Goal: Task Accomplishment & Management: Use online tool/utility

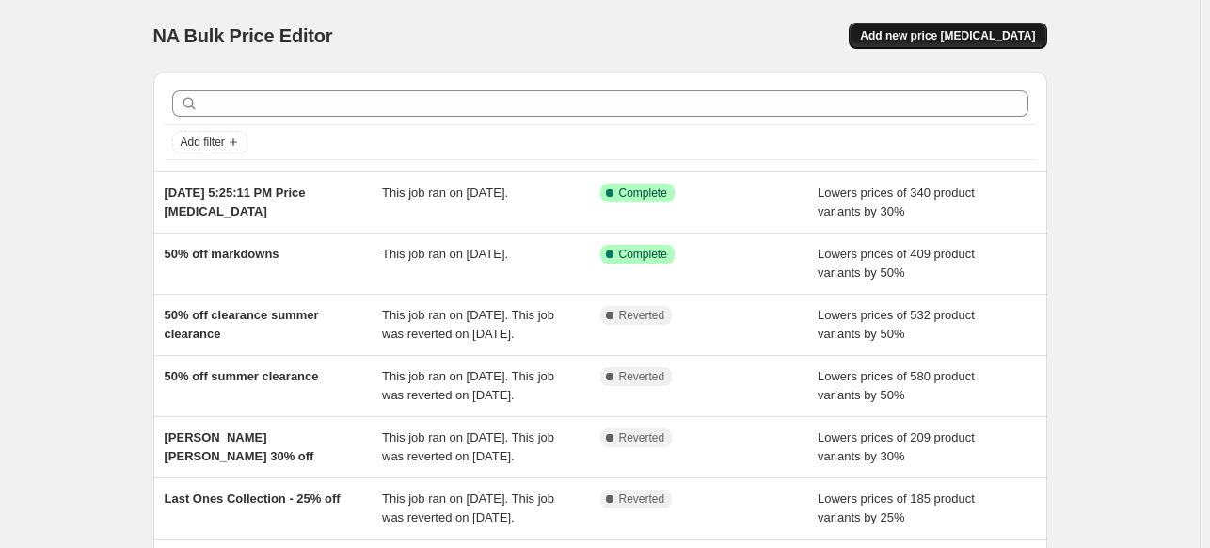
click at [965, 31] on span "Add new price [MEDICAL_DATA]" at bounding box center [947, 35] width 175 height 15
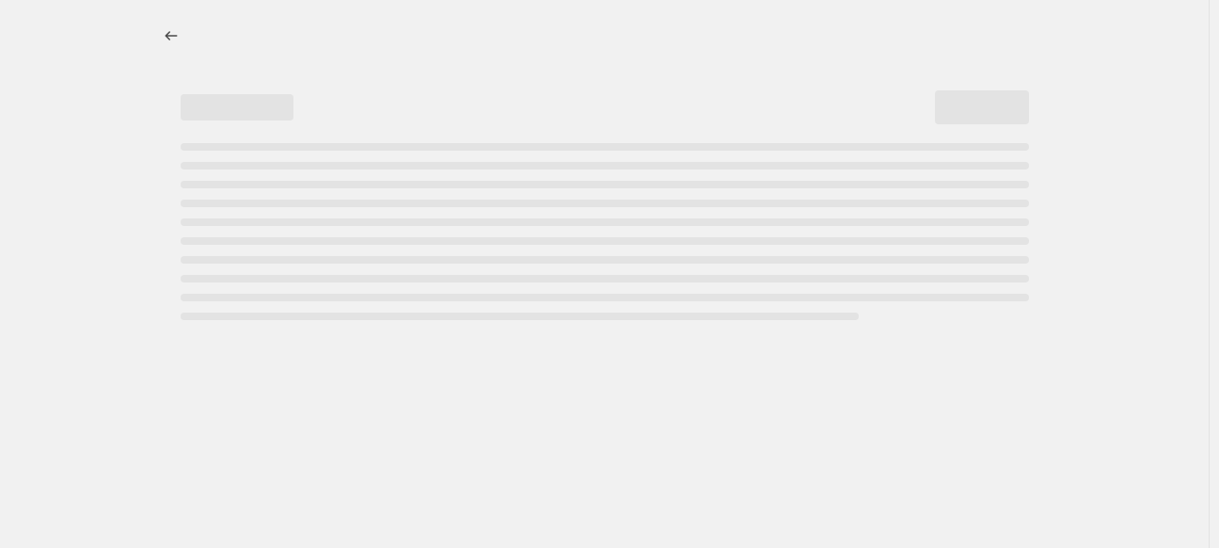
select select "percentage"
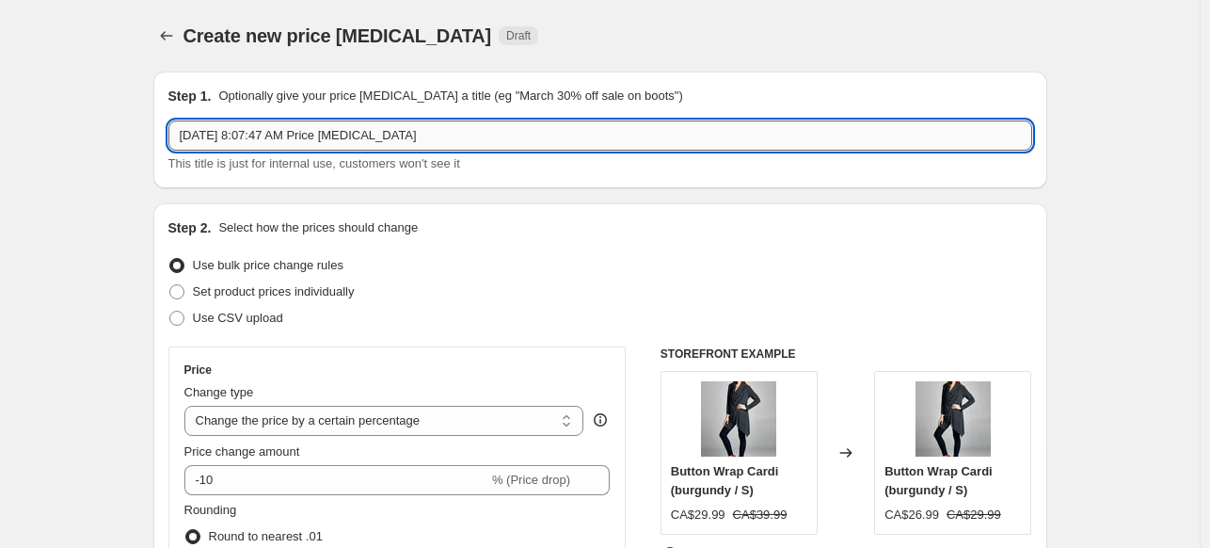
click at [279, 143] on input "[DATE] 8:07:47 AM Price [MEDICAL_DATA]" at bounding box center [600, 135] width 864 height 30
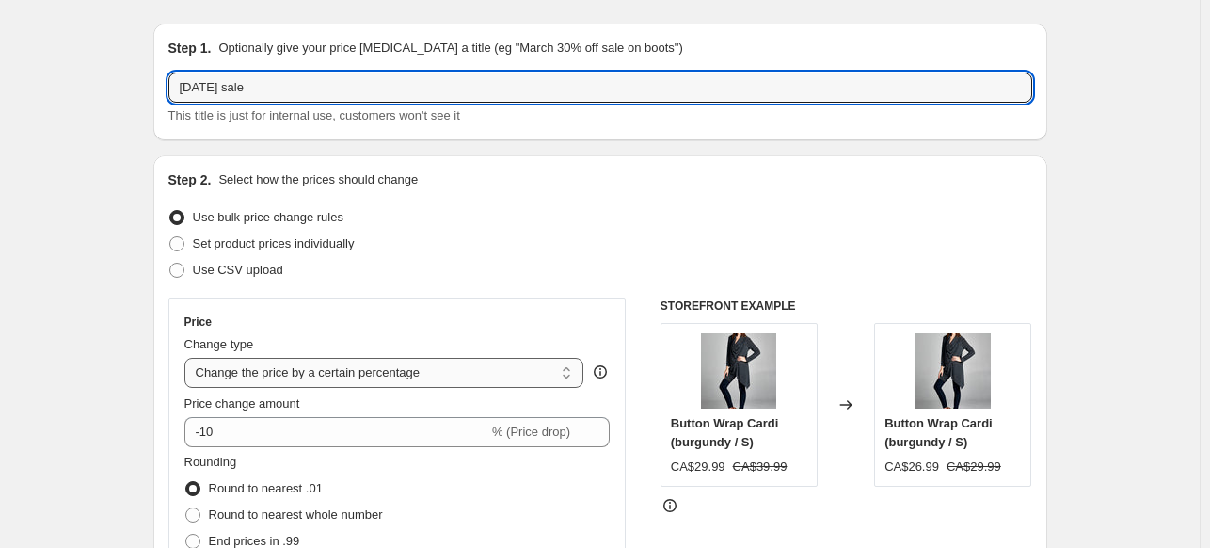
scroll to position [94, 0]
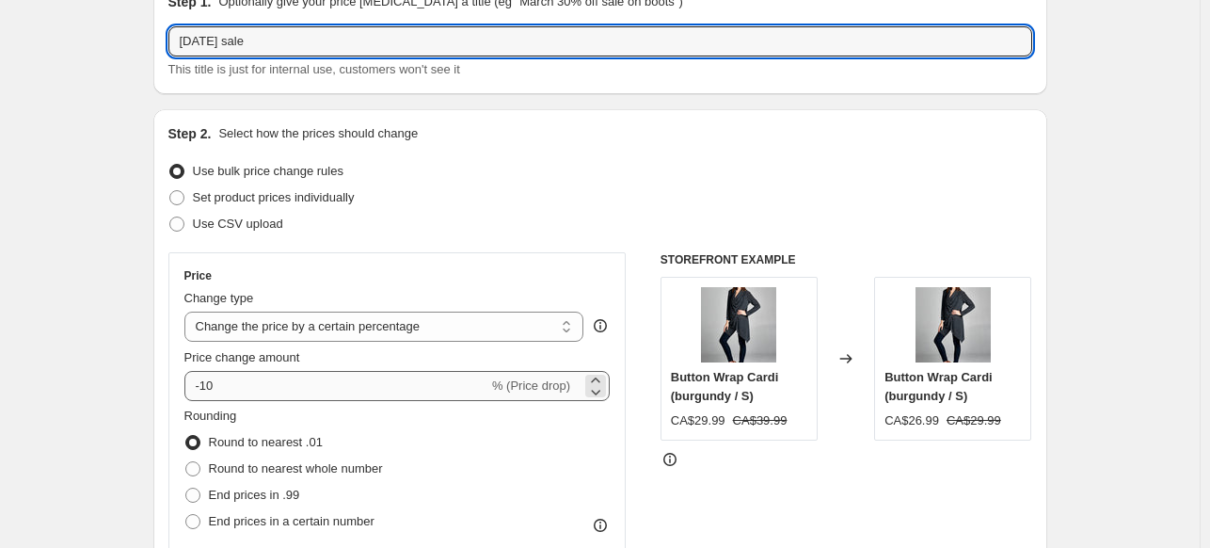
type input "[DATE] sale"
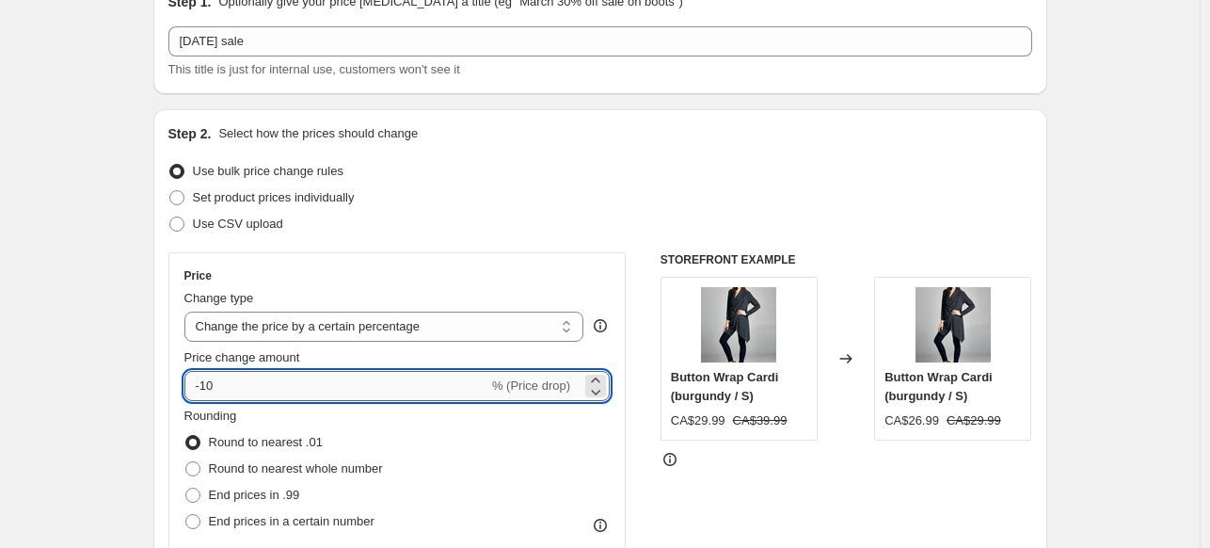
click at [275, 387] on input "-10" at bounding box center [336, 386] width 304 height 30
type input "-1"
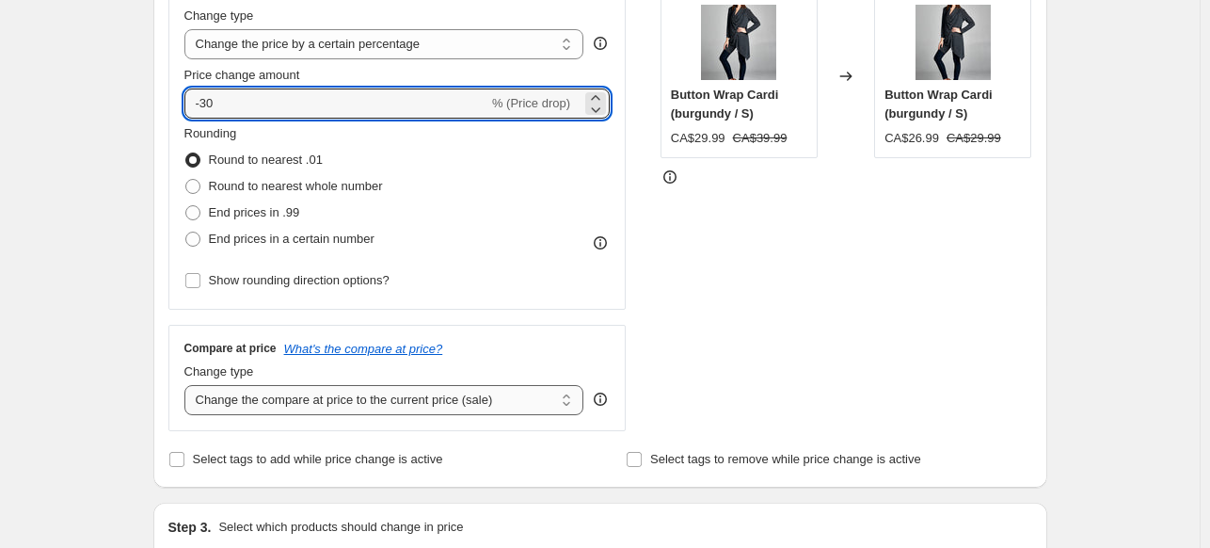
type input "-30"
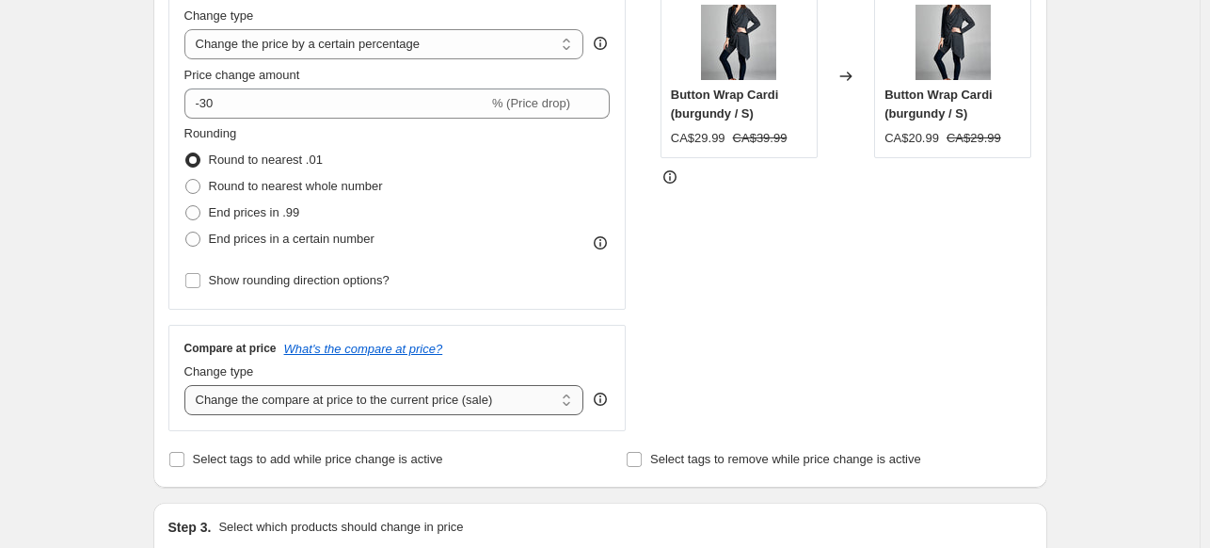
click at [538, 394] on select "Change the compare at price to the current price (sale) Change the compare at p…" at bounding box center [384, 400] width 400 height 30
select select "pp"
click at [188, 385] on select "Change the compare at price to the current price (sale) Change the compare at p…" at bounding box center [384, 400] width 400 height 30
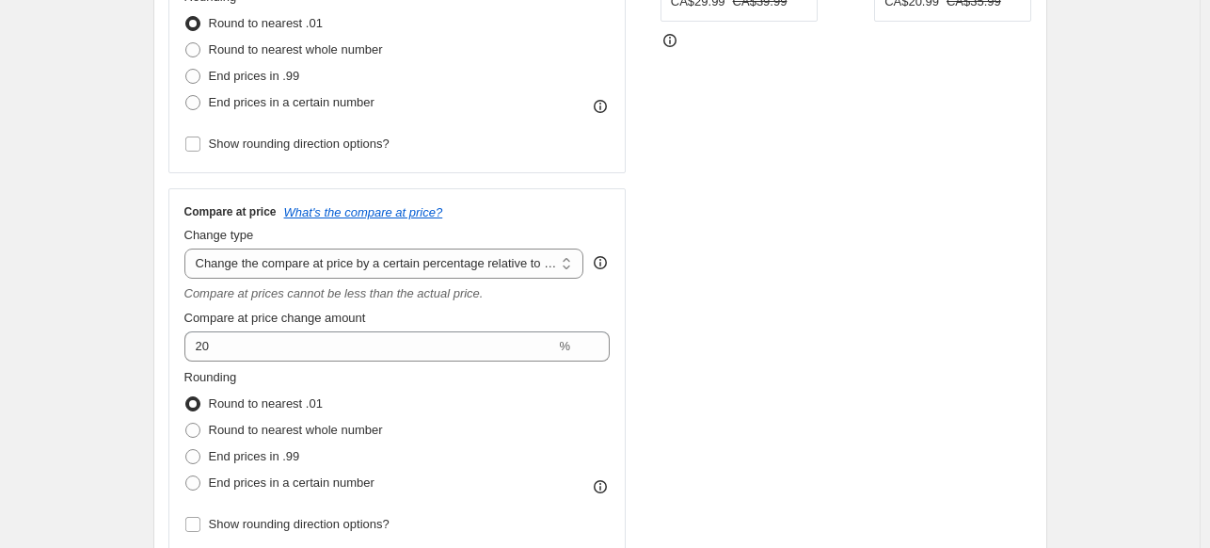
scroll to position [565, 0]
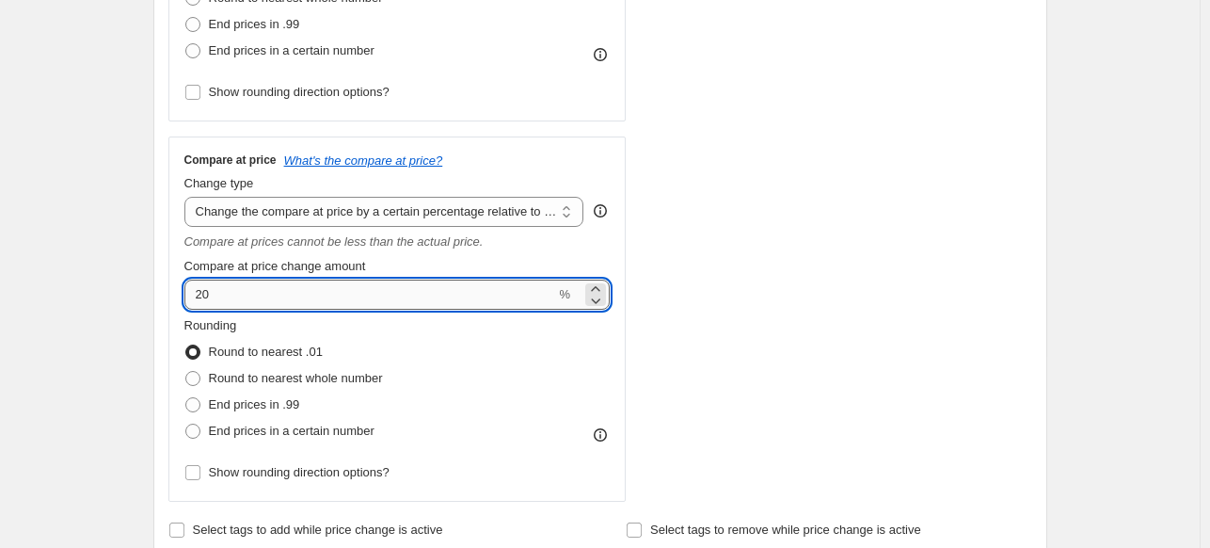
click at [311, 294] on input "20" at bounding box center [370, 294] width 372 height 30
type input "2"
type input "3"
type input "0"
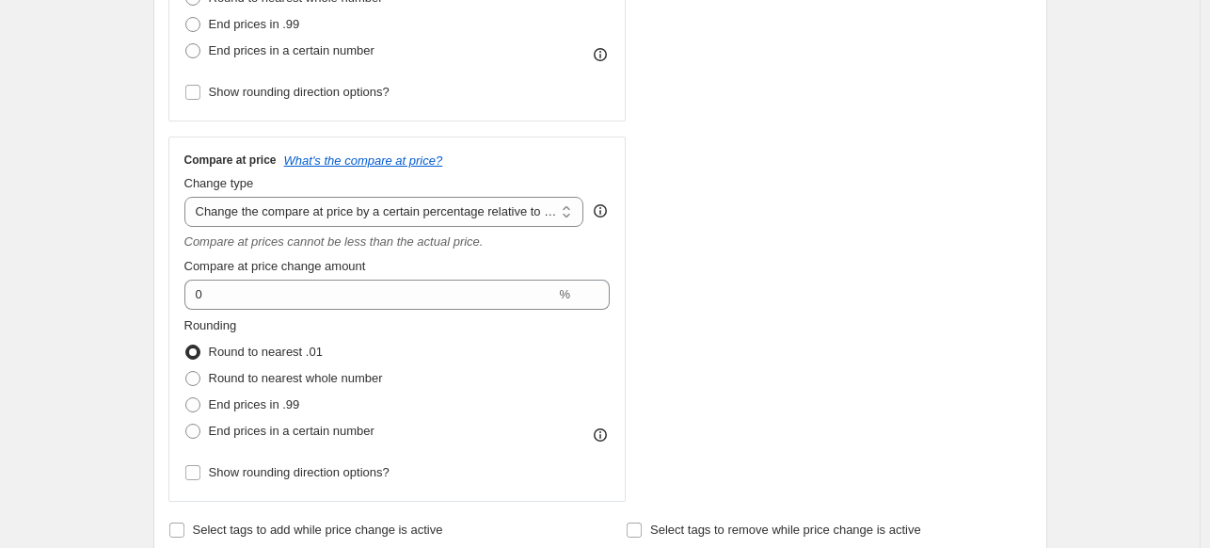
click at [705, 235] on div "STOREFRONT EXAMPLE Button Wrap Cardi (burgundy / S) CA$29.99 CA$39.99 Changed t…" at bounding box center [847, 142] width 372 height 720
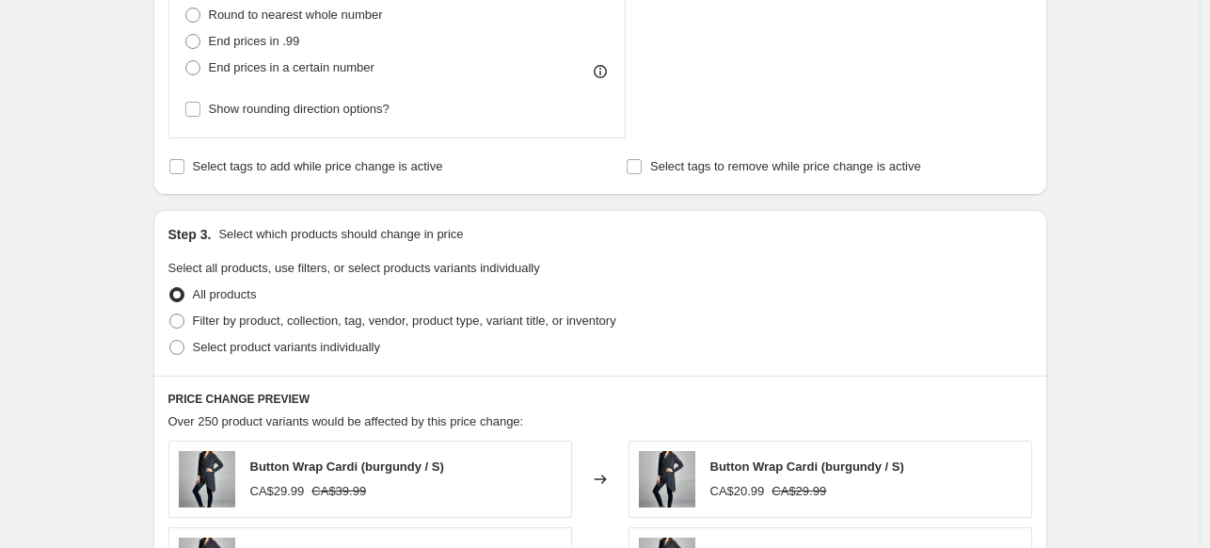
scroll to position [941, 0]
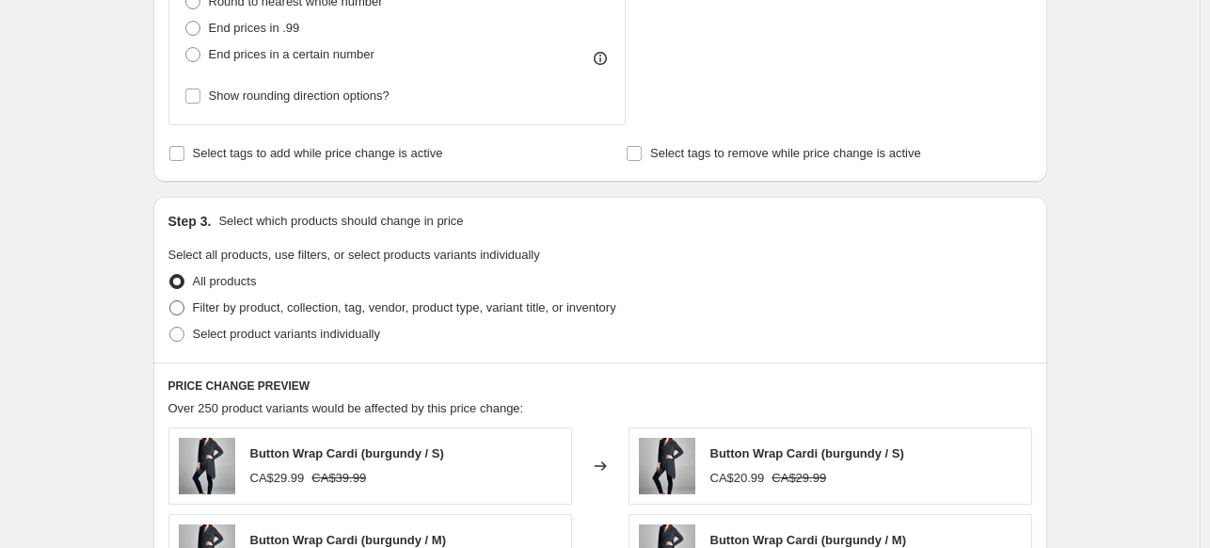
click at [255, 308] on span "Filter by product, collection, tag, vendor, product type, variant title, or inv…" at bounding box center [404, 307] width 423 height 14
click at [170, 301] on input "Filter by product, collection, tag, vendor, product type, variant title, or inv…" at bounding box center [169, 300] width 1 height 1
radio input "true"
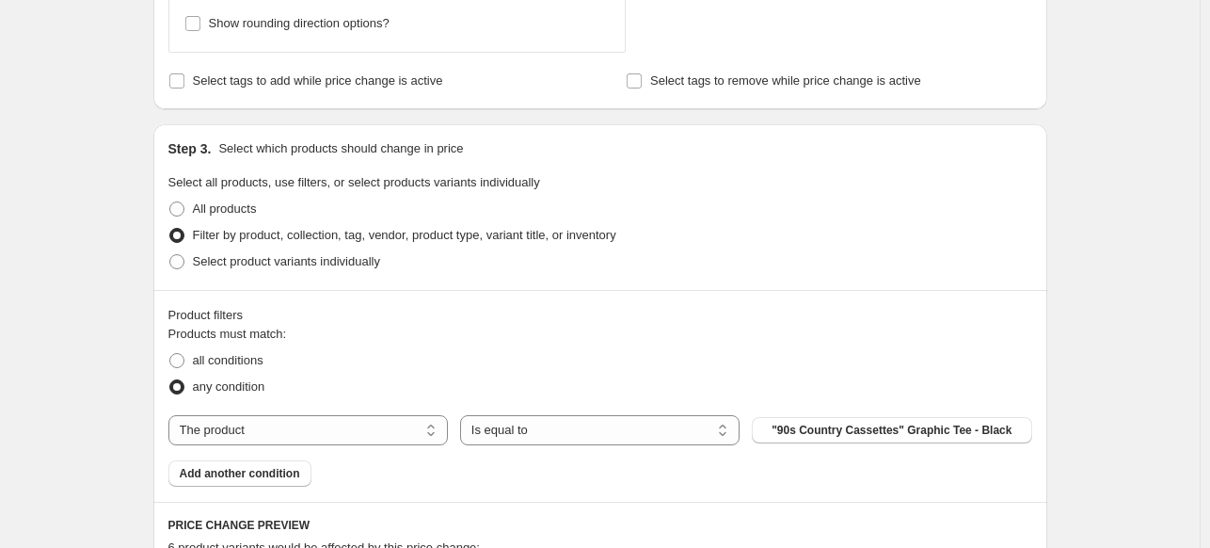
scroll to position [1035, 0]
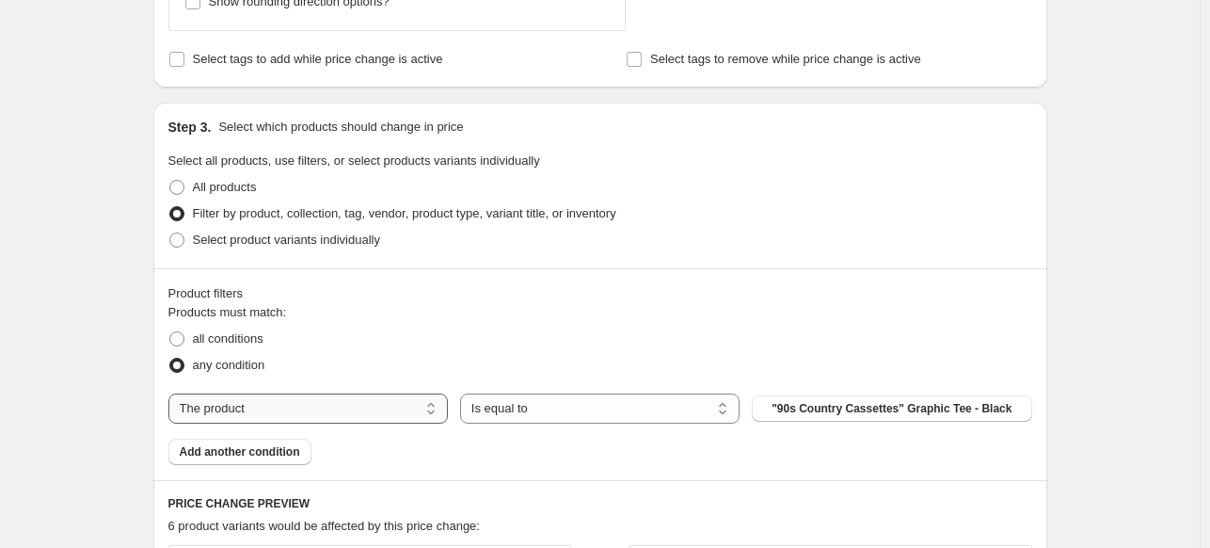
click at [390, 406] on select "The product The product's collection The product's tag The product's vendor The…" at bounding box center [307, 408] width 279 height 30
select select "collection"
click at [862, 406] on span "$12 Collection" at bounding box center [891, 408] width 76 height 15
click at [252, 447] on span "Add another condition" at bounding box center [240, 451] width 120 height 15
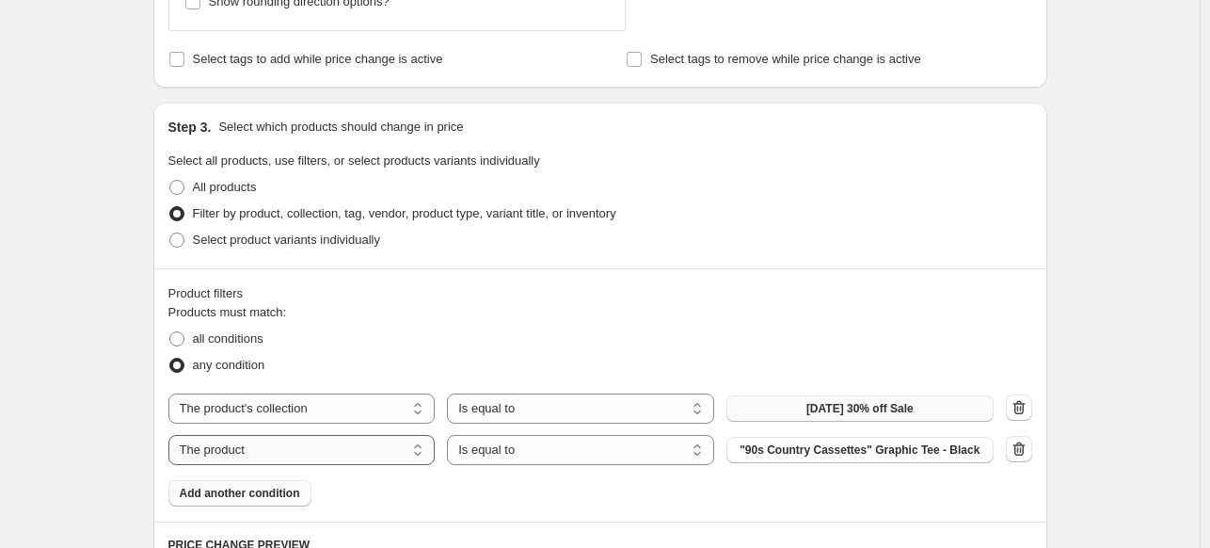
click at [256, 457] on select "The product The product's collection The product's tag The product's vendor The…" at bounding box center [301, 450] width 267 height 30
select select "product_status"
click at [231, 334] on span "all conditions" at bounding box center [228, 338] width 71 height 14
click at [170, 332] on input "all conditions" at bounding box center [169, 331] width 1 height 1
radio input "true"
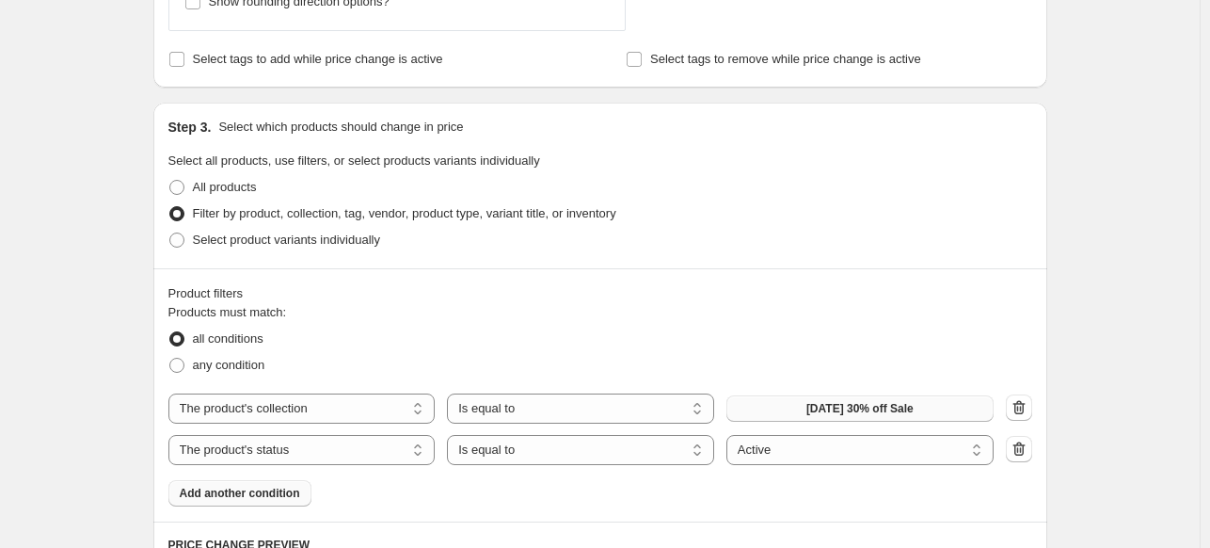
click at [776, 243] on div "Select product variants individually" at bounding box center [600, 240] width 864 height 26
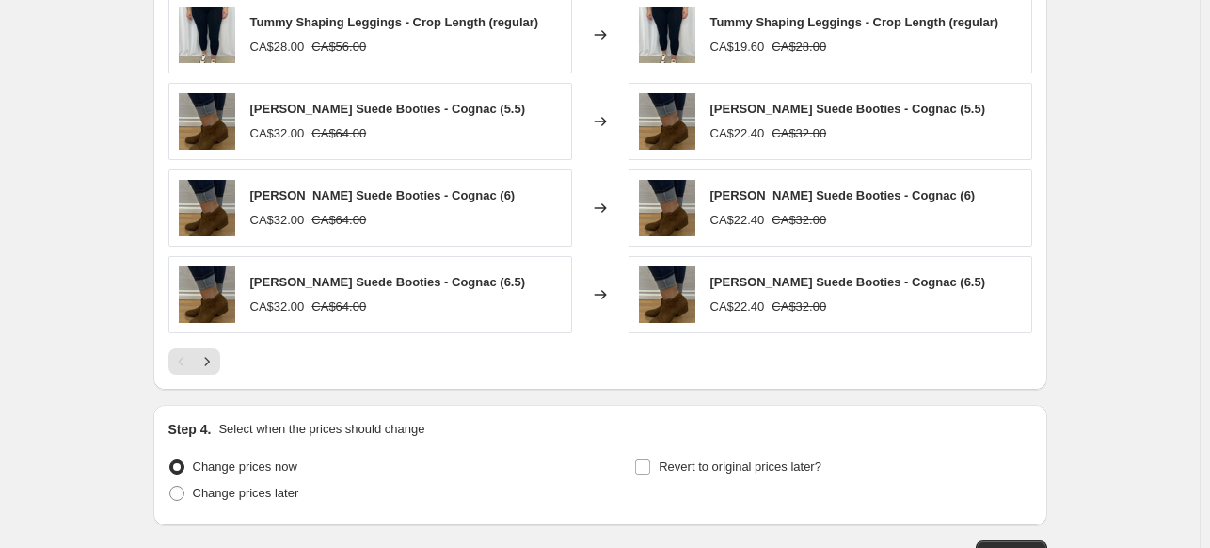
scroll to position [1788, 0]
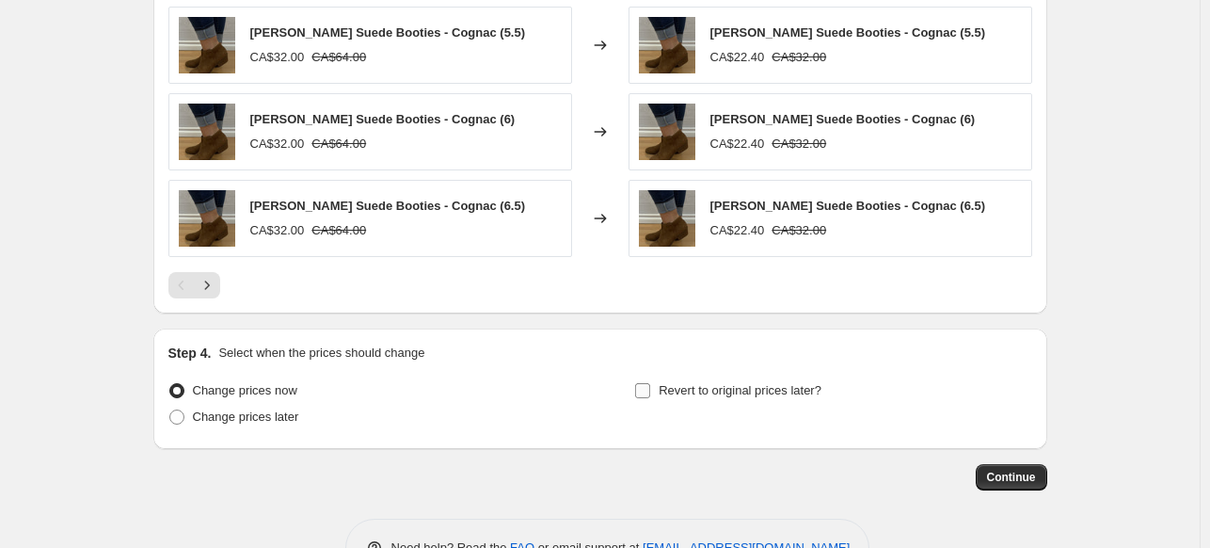
click at [650, 386] on input "Revert to original prices later?" at bounding box center [642, 390] width 15 height 15
checkbox input "true"
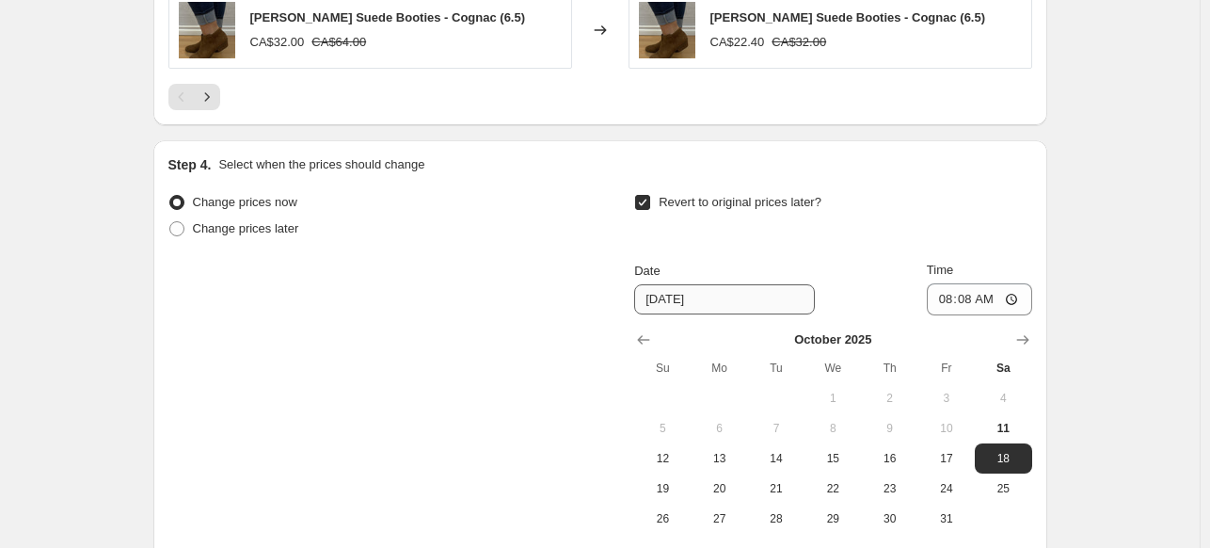
scroll to position [2070, 0]
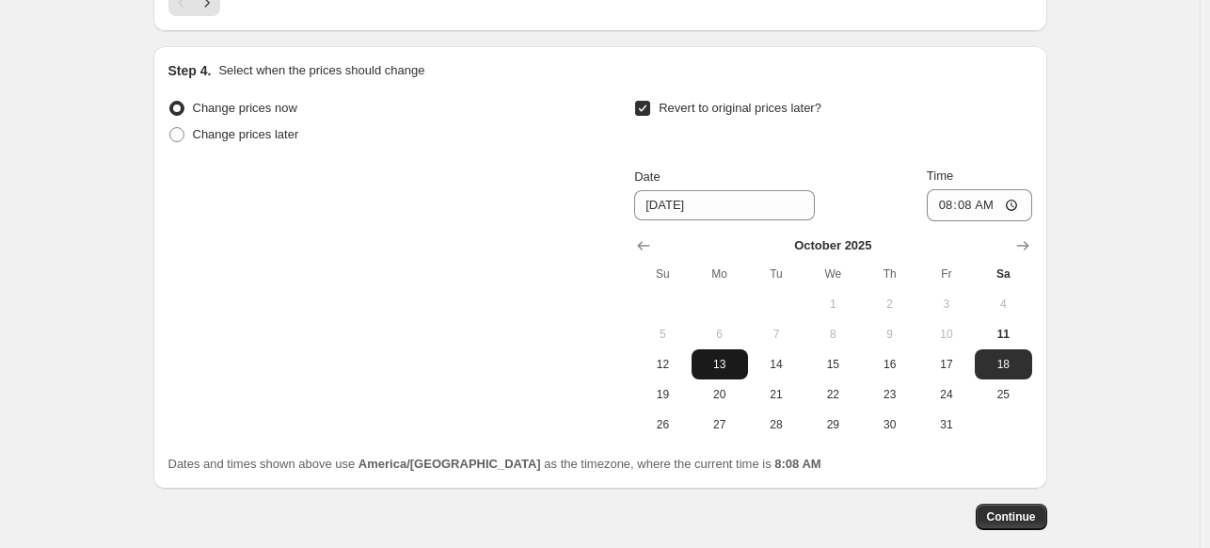
click at [723, 360] on span "13" at bounding box center [719, 364] width 41 height 15
type input "[DATE]"
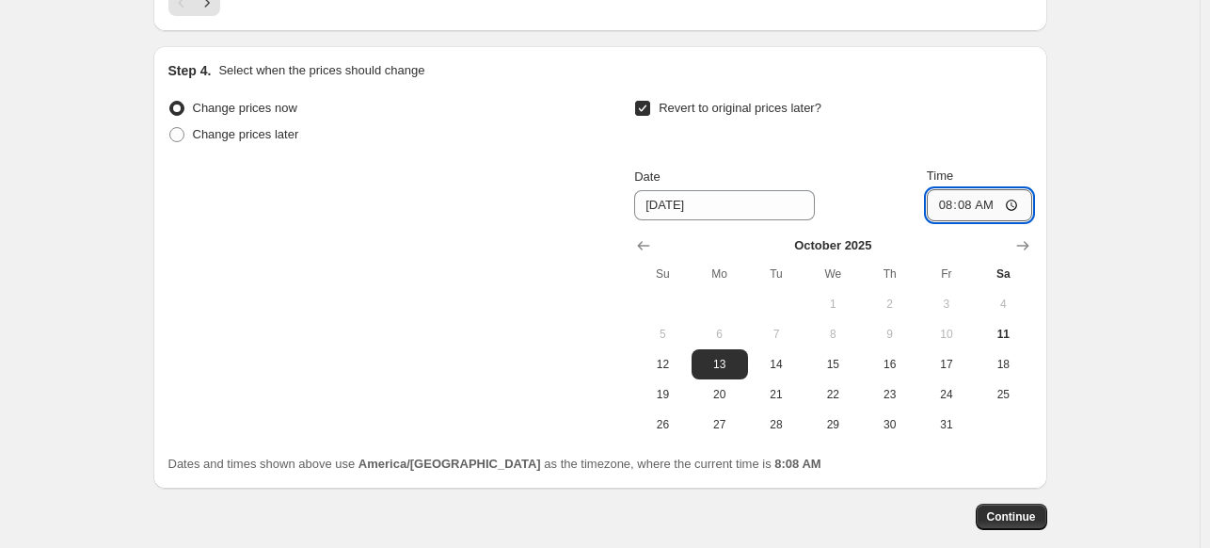
click at [950, 206] on input "08:08" at bounding box center [979, 205] width 105 height 32
type input "23:59"
click at [1020, 516] on span "Continue" at bounding box center [1011, 516] width 49 height 15
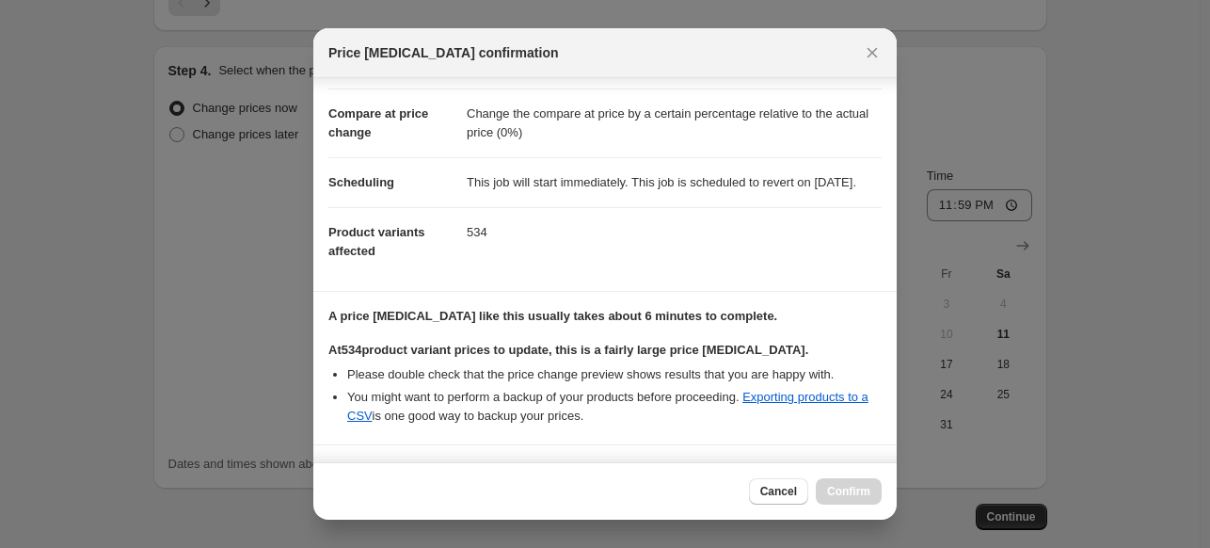
scroll to position [94, 0]
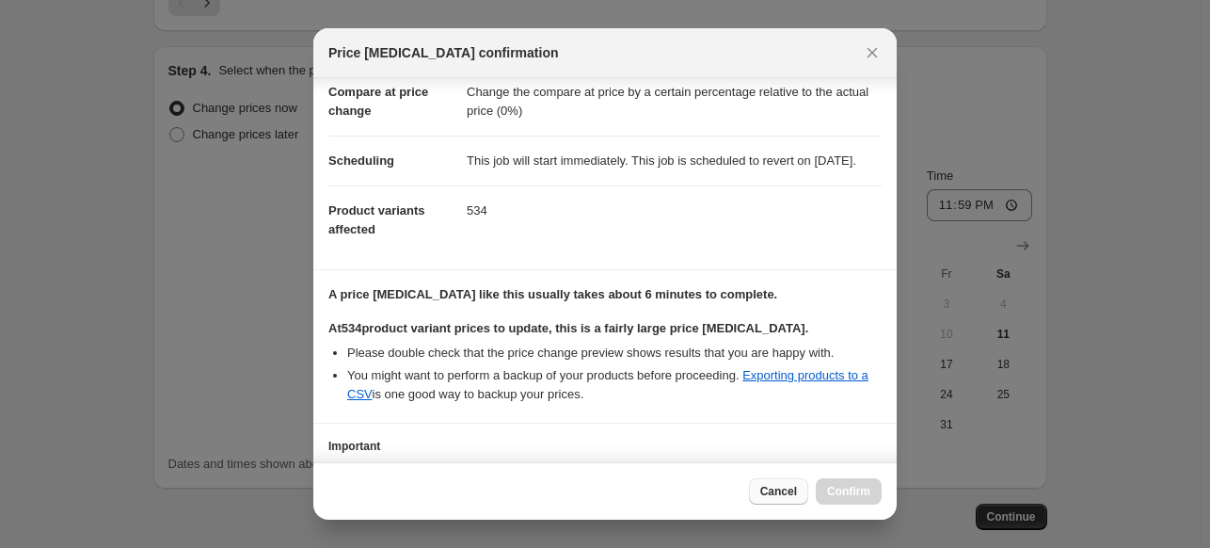
click at [794, 489] on span "Cancel" at bounding box center [778, 491] width 37 height 15
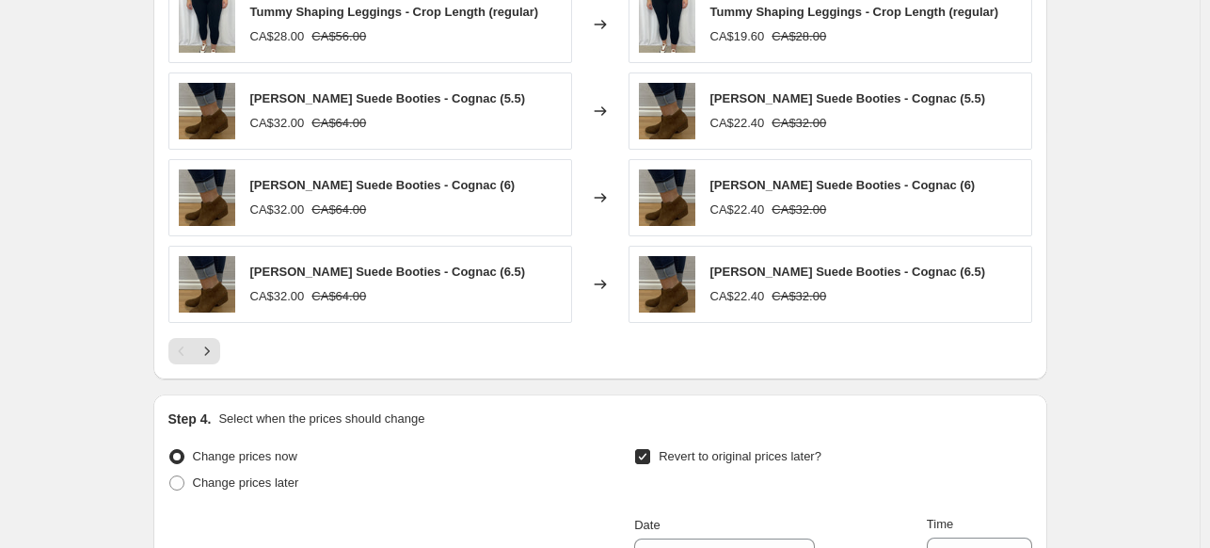
scroll to position [1694, 0]
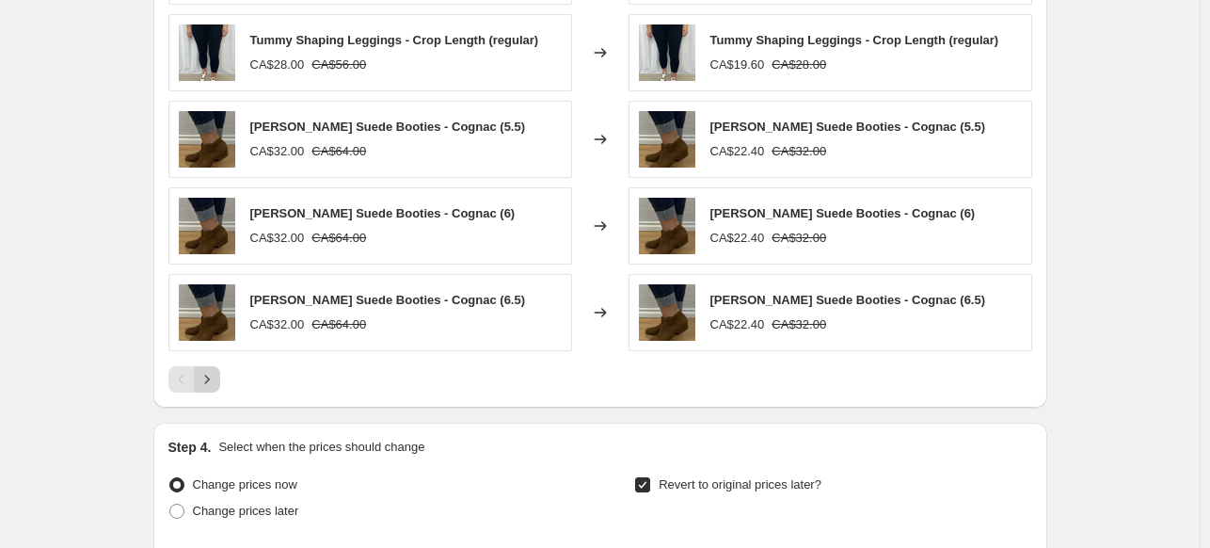
click at [215, 375] on icon "Next" at bounding box center [207, 379] width 19 height 19
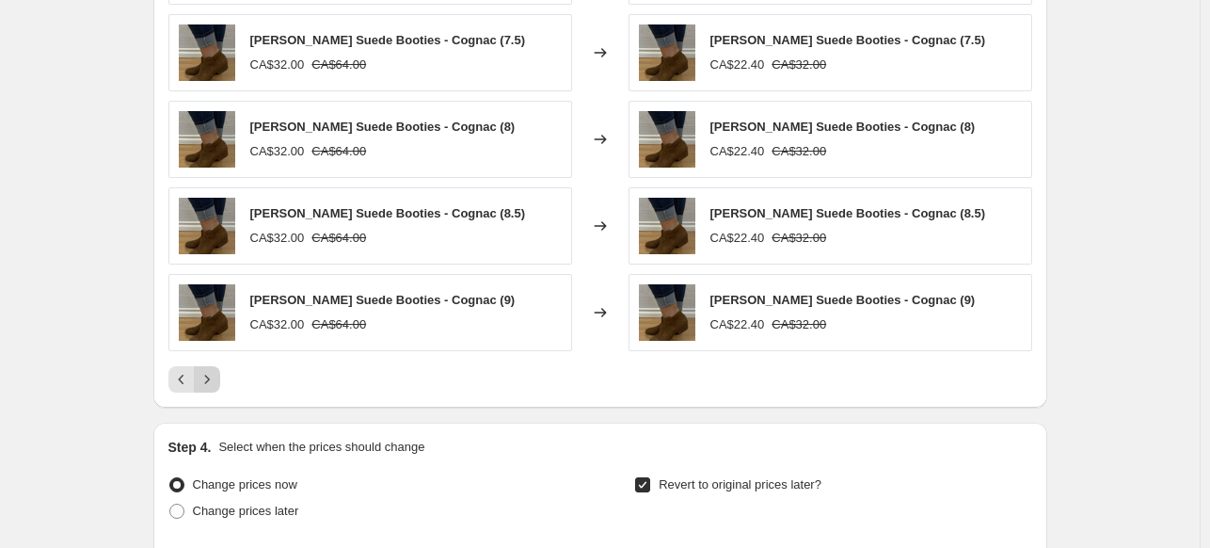
click at [215, 375] on icon "Next" at bounding box center [207, 379] width 19 height 19
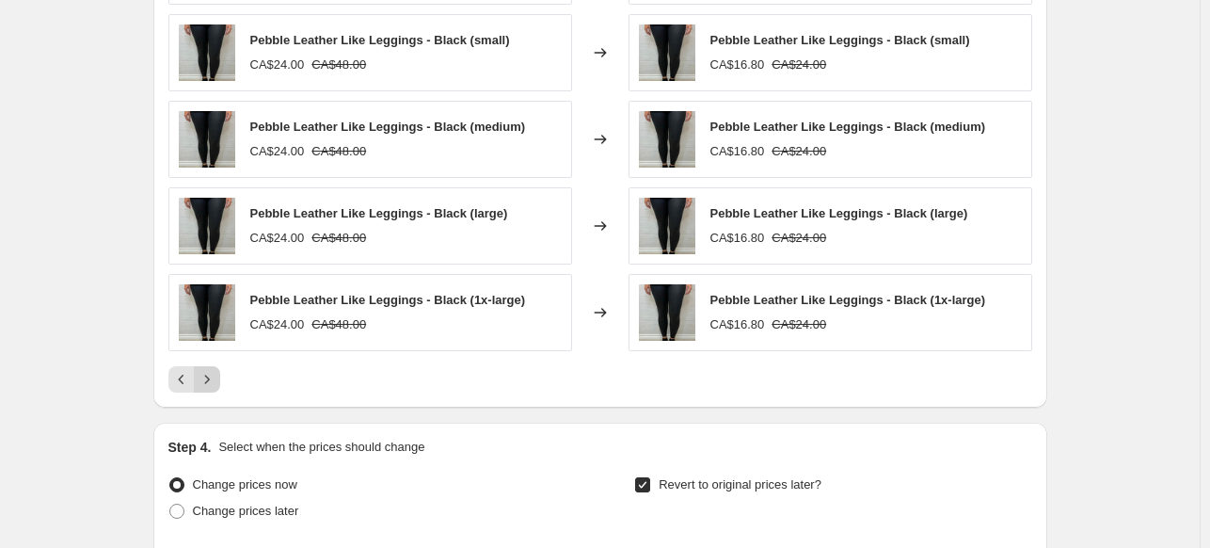
click at [215, 375] on icon "Next" at bounding box center [207, 379] width 19 height 19
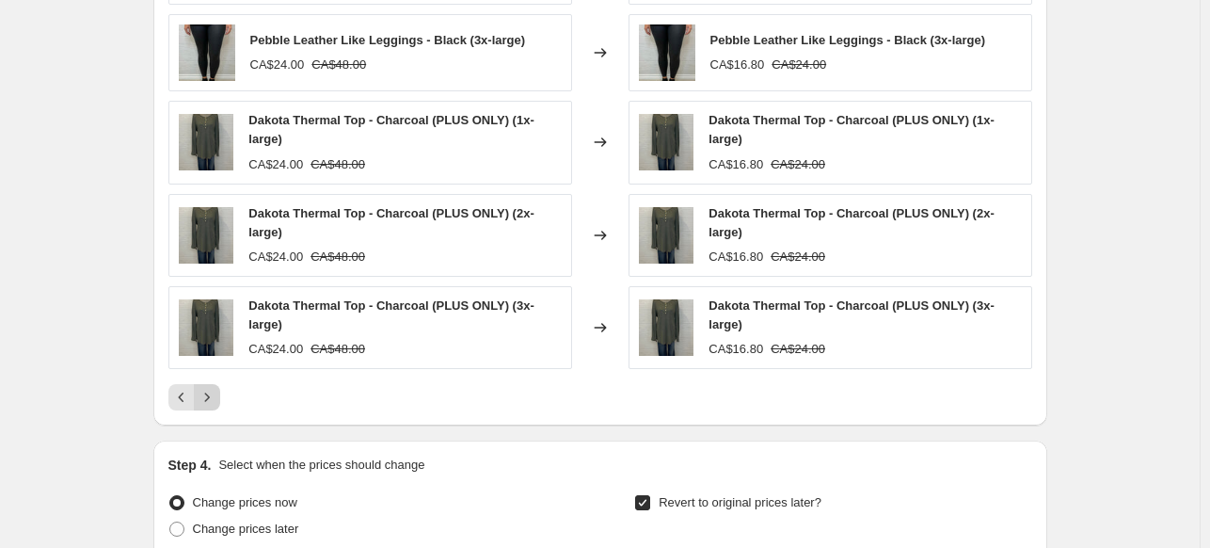
click at [215, 375] on div "Pebble Leather Like Leggings - Black (2x-large) CA$24.00 CA$48.00 Changed to Pe…" at bounding box center [600, 169] width 864 height 483
drag, startPoint x: 215, startPoint y: 375, endPoint x: 215, endPoint y: 387, distance: 11.3
click at [215, 387] on div "Pebble Leather Like Leggings - Black (2x-large) CA$24.00 CA$48.00 Changed to Pe…" at bounding box center [600, 169] width 864 height 483
click at [215, 390] on icon "Next" at bounding box center [207, 397] width 19 height 19
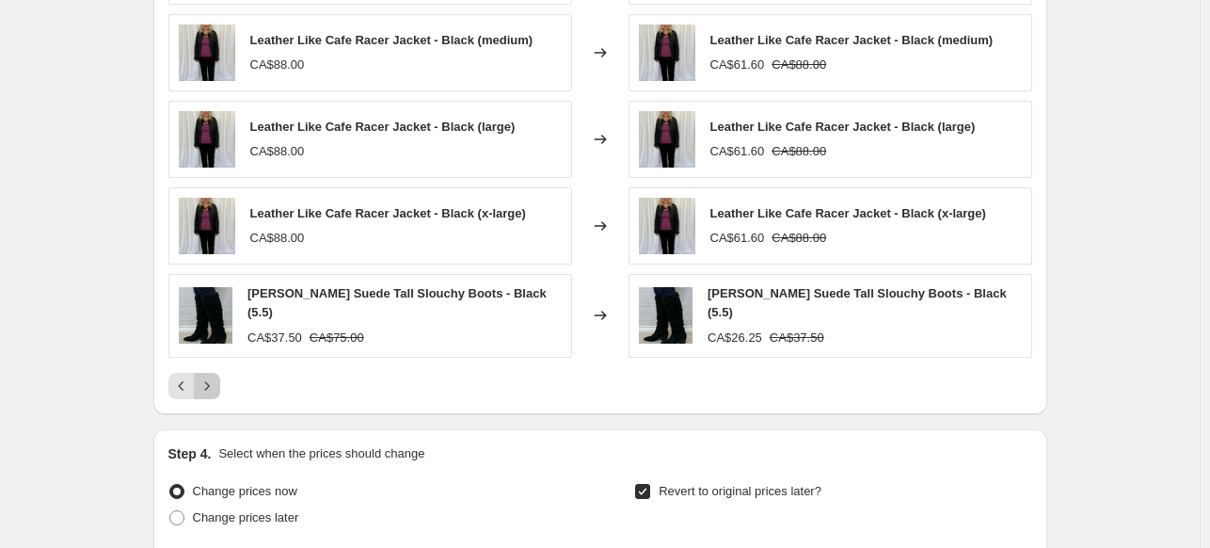
click at [215, 390] on button "Next" at bounding box center [207, 386] width 26 height 26
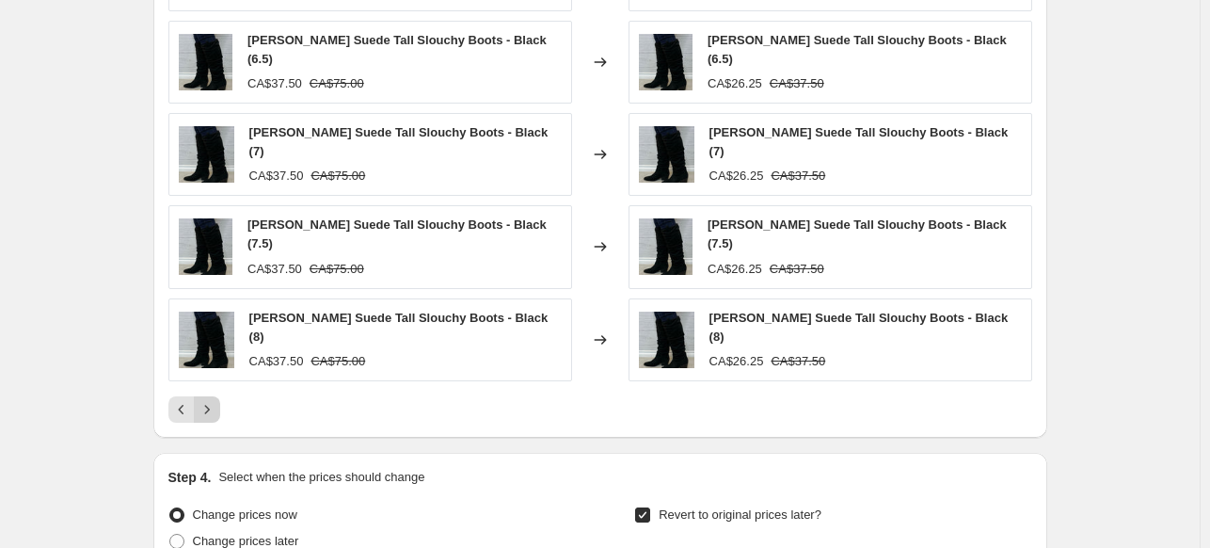
click at [215, 396] on button "Next" at bounding box center [207, 409] width 26 height 26
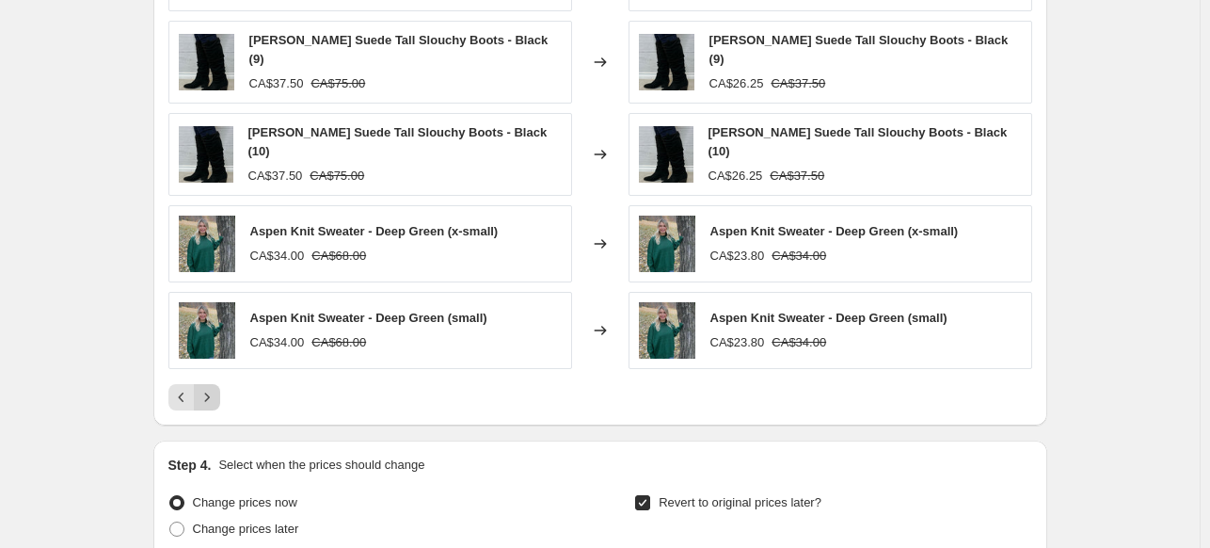
click at [215, 390] on button "Next" at bounding box center [207, 397] width 26 height 26
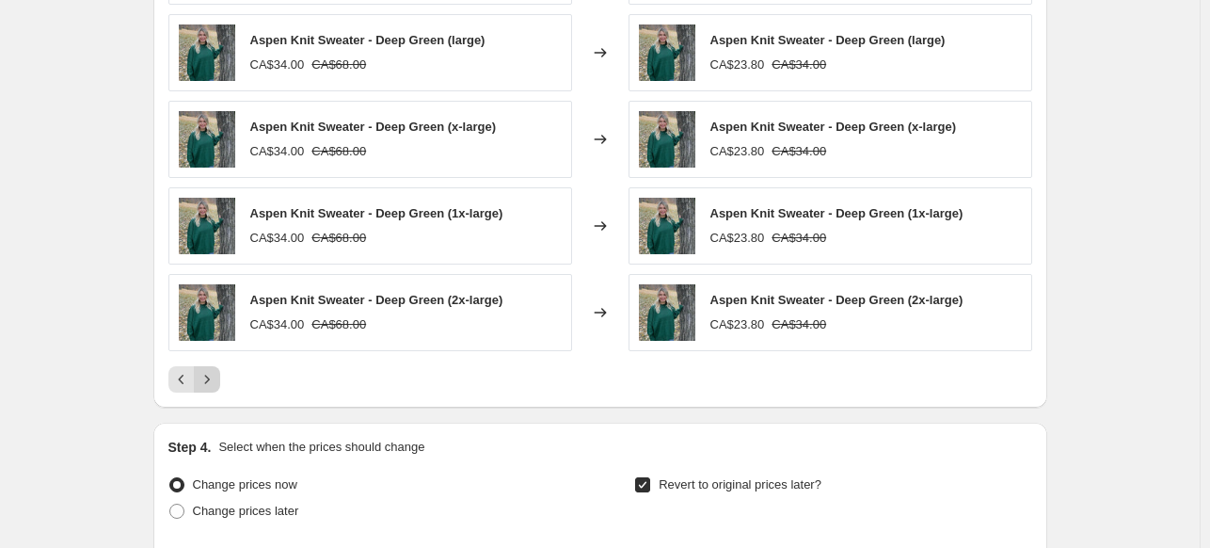
click at [215, 390] on button "Next" at bounding box center [207, 379] width 26 height 26
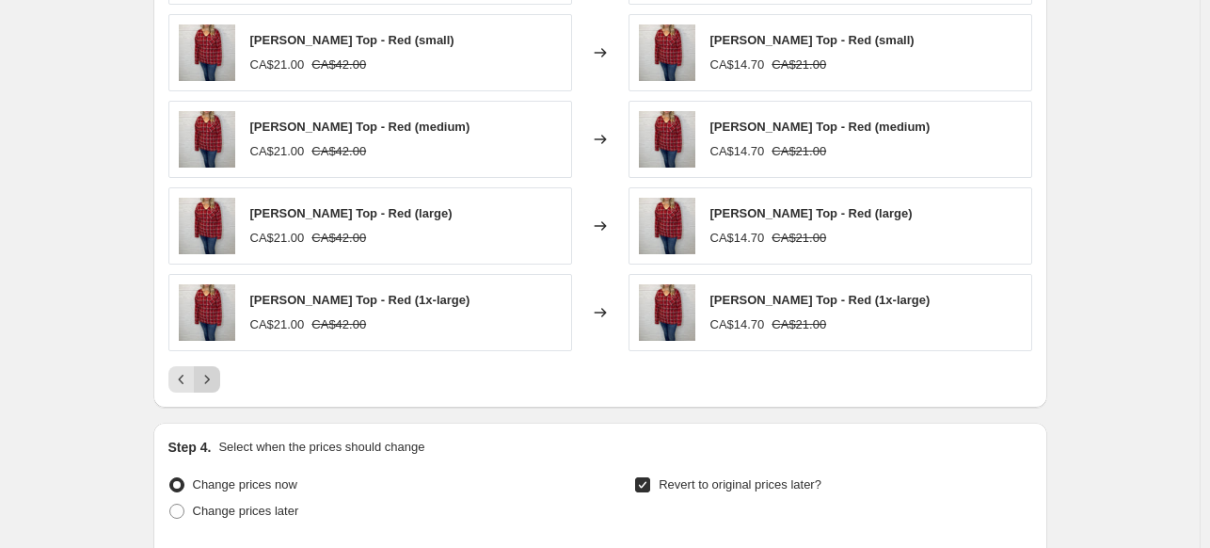
click at [215, 390] on button "Next" at bounding box center [207, 379] width 26 height 26
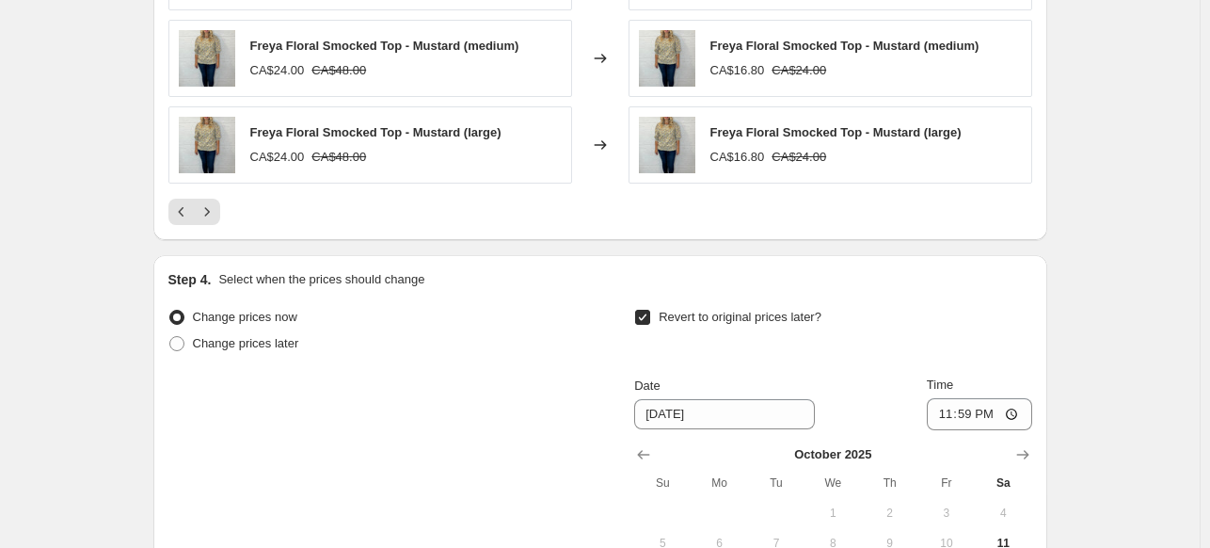
scroll to position [2164, 0]
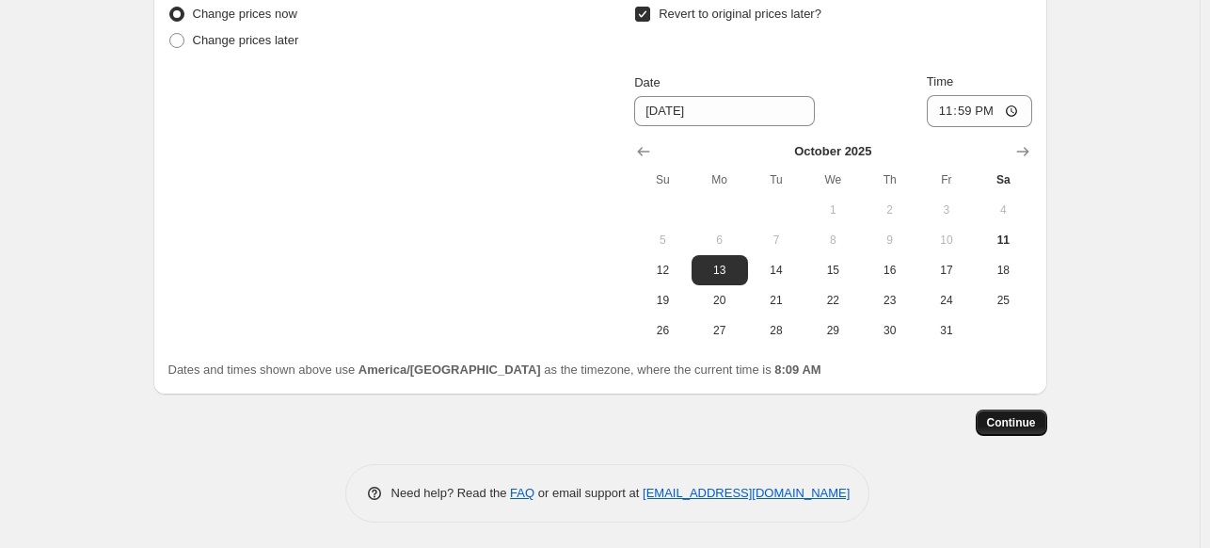
click at [1019, 417] on span "Continue" at bounding box center [1011, 422] width 49 height 15
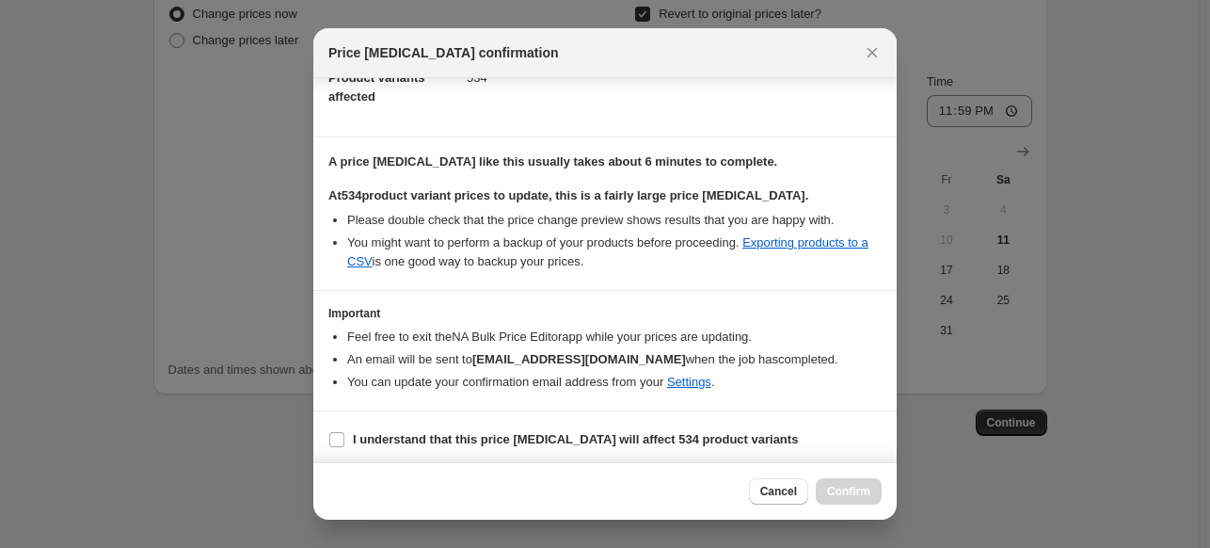
scroll to position [248, 0]
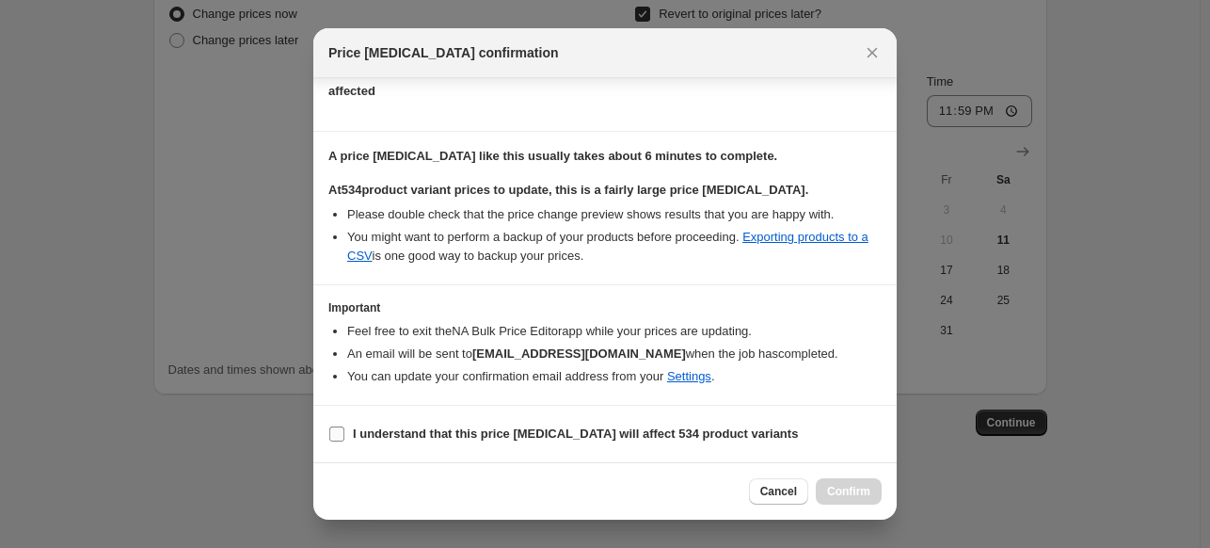
click at [346, 432] on label "I understand that this price [MEDICAL_DATA] will affect 534 product variants" at bounding box center [563, 434] width 470 height 26
click at [344, 432] on input "I understand that this price [MEDICAL_DATA] will affect 534 product variants" at bounding box center [336, 433] width 15 height 15
checkbox input "true"
click at [857, 497] on span "Confirm" at bounding box center [848, 491] width 43 height 15
